Goal: Task Accomplishment & Management: Complete application form

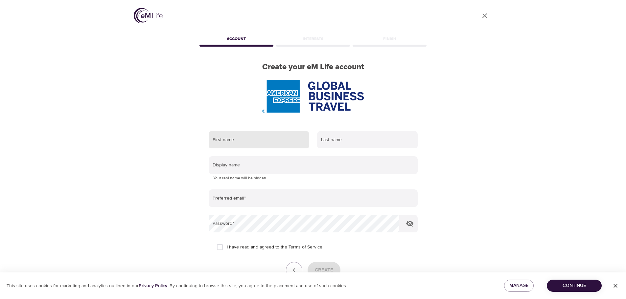
click at [273, 136] on input "text" at bounding box center [259, 140] width 101 height 18
type input "[PERSON_NAME]"
type input "[PERSON_NAME][EMAIL_ADDRESS][PERSON_NAME][DOMAIN_NAME]"
click at [578, 285] on span "Continue" at bounding box center [574, 286] width 44 height 8
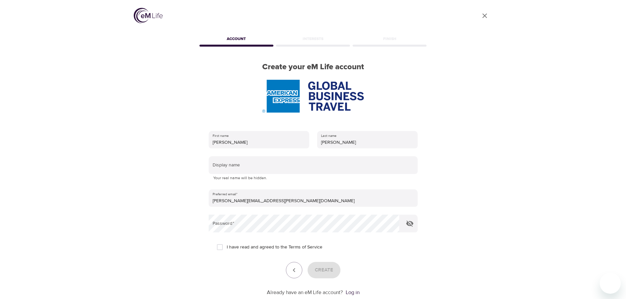
scroll to position [42, 0]
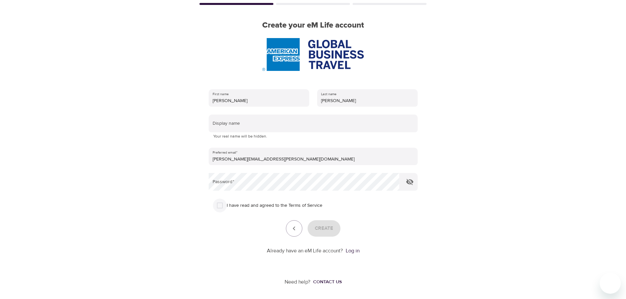
click at [219, 203] on input "I have read and agreed to the Terms of Service" at bounding box center [220, 206] width 14 height 14
checkbox input "true"
drag, startPoint x: 360, startPoint y: 201, endPoint x: 319, endPoint y: 219, distance: 44.6
click at [359, 201] on div "I have read and agreed to the Terms of Service" at bounding box center [313, 206] width 193 height 14
click at [327, 227] on span "Create" at bounding box center [324, 228] width 18 height 9
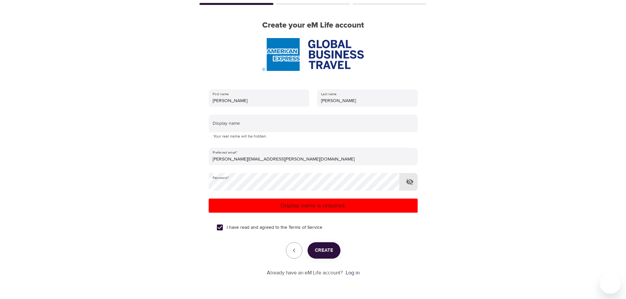
click at [410, 182] on icon "button" at bounding box center [409, 182] width 7 height 6
click at [331, 255] on button "Create" at bounding box center [324, 251] width 33 height 16
click at [328, 253] on span "Create" at bounding box center [324, 251] width 18 height 9
click at [270, 127] on input "text" at bounding box center [313, 124] width 209 height 18
type input "[PERSON_NAME]"
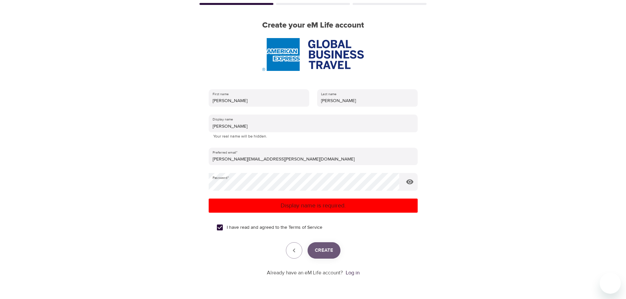
click at [321, 254] on span "Create" at bounding box center [324, 251] width 18 height 9
click at [354, 272] on link "Log in" at bounding box center [353, 273] width 14 height 7
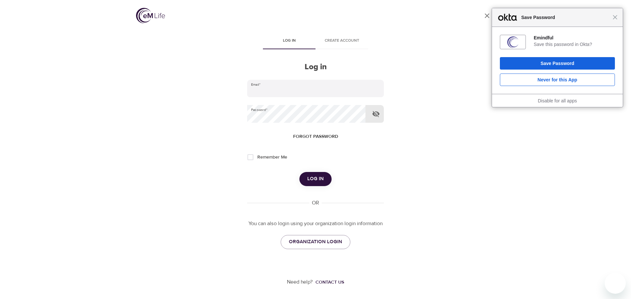
type input "[PERSON_NAME][EMAIL_ADDRESS][PERSON_NAME][DOMAIN_NAME]"
click at [374, 111] on icon "button" at bounding box center [376, 114] width 8 height 8
click at [249, 156] on input "Remember Me" at bounding box center [251, 158] width 14 height 14
click at [315, 182] on span "Log in" at bounding box center [315, 179] width 16 height 9
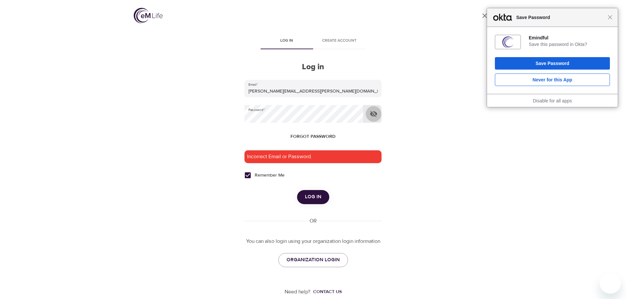
click at [374, 115] on icon "button" at bounding box center [373, 114] width 7 height 6
click at [610, 16] on span "Close" at bounding box center [610, 17] width 5 height 5
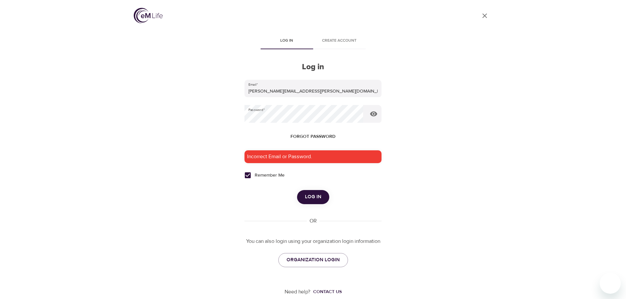
click at [246, 175] on input "Remember Me" at bounding box center [248, 176] width 14 height 14
checkbox input "false"
click at [312, 194] on span "Log in" at bounding box center [313, 197] width 16 height 9
click at [371, 114] on icon "button" at bounding box center [373, 114] width 7 height 5
click at [308, 197] on span "Log in" at bounding box center [313, 197] width 16 height 9
